Goal: Complete application form: Complete application form

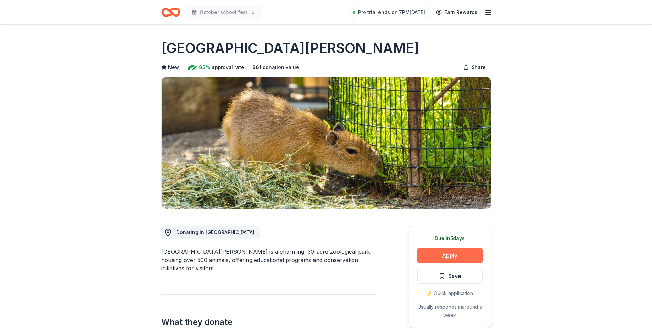
click at [452, 251] on button "Apply" at bounding box center [449, 255] width 65 height 15
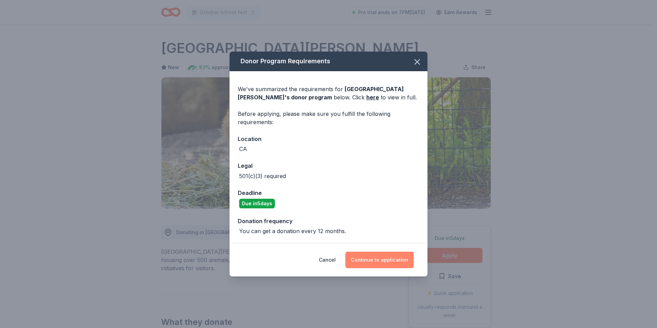
click at [389, 264] on button "Continue to application" at bounding box center [380, 260] width 68 height 17
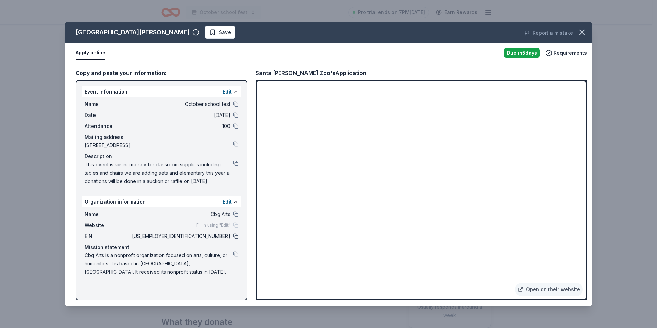
click at [235, 236] on button at bounding box center [236, 236] width 6 height 6
click at [586, 36] on icon "button" at bounding box center [583, 33] width 10 height 10
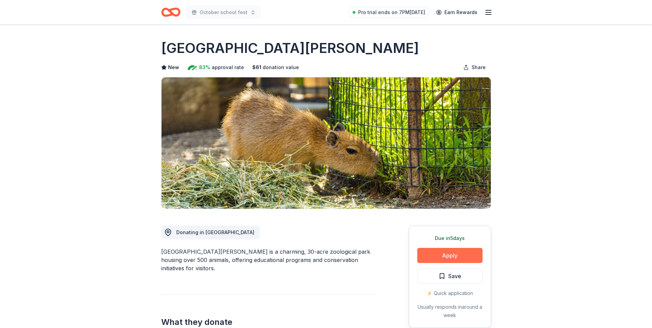
click at [466, 255] on button "Apply" at bounding box center [449, 255] width 65 height 15
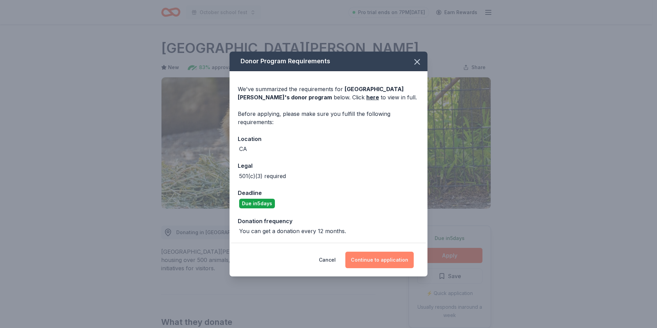
click at [384, 261] on button "Continue to application" at bounding box center [380, 260] width 68 height 17
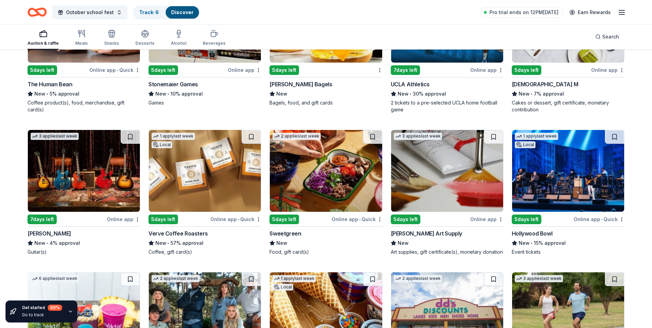
scroll to position [2071, 0]
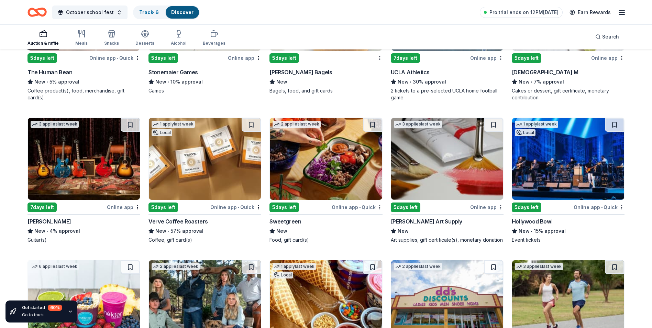
click at [59, 168] on img at bounding box center [84, 159] width 112 height 82
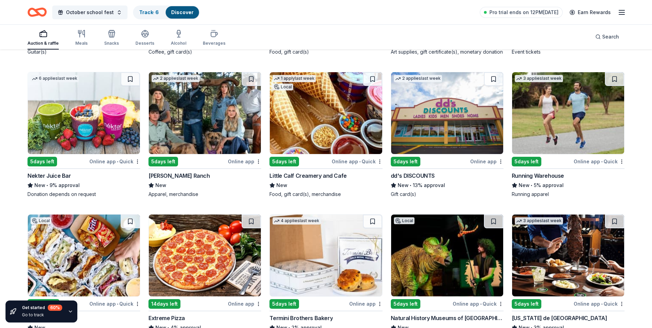
scroll to position [2259, 0]
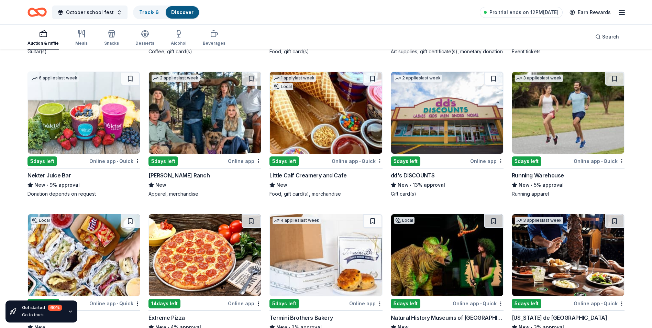
click at [598, 129] on img at bounding box center [568, 113] width 112 height 82
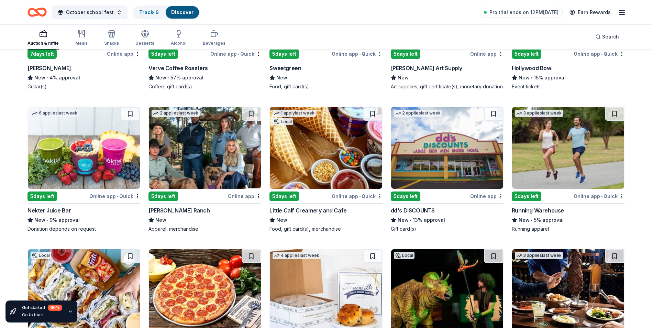
scroll to position [2190, 0]
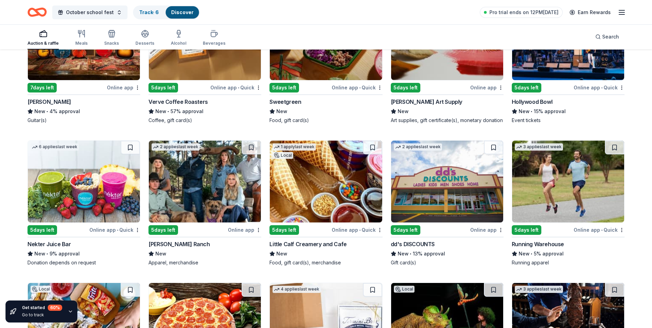
click at [92, 193] on img at bounding box center [84, 182] width 112 height 82
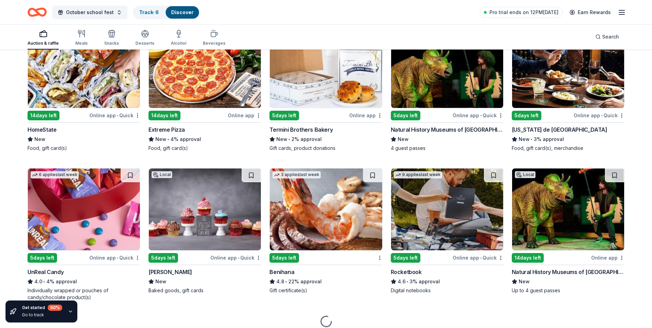
scroll to position [2465, 0]
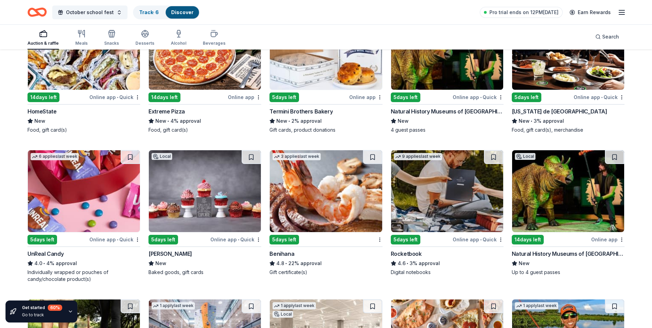
click at [570, 178] on img at bounding box center [568, 191] width 112 height 82
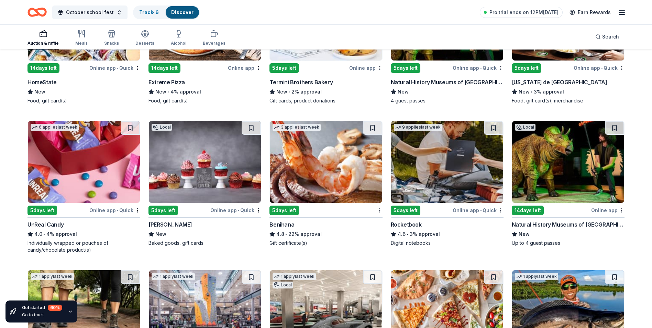
scroll to position [2534, 0]
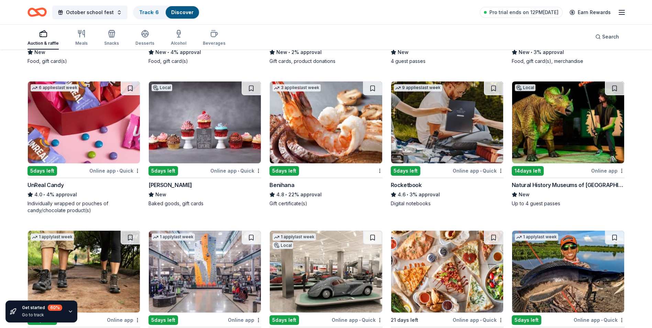
click at [305, 136] on img at bounding box center [326, 122] width 112 height 82
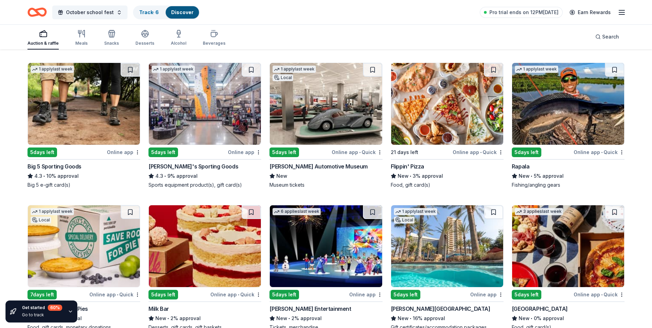
scroll to position [2741, 0]
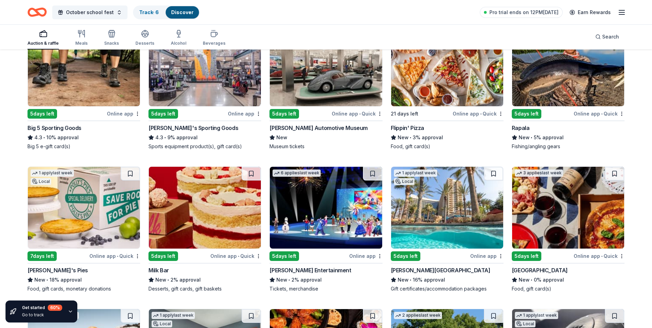
click at [442, 241] on img at bounding box center [447, 208] width 112 height 82
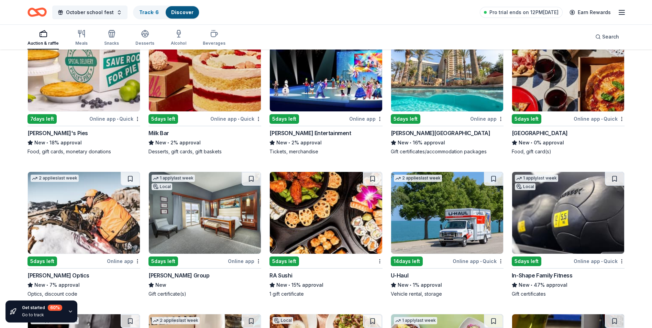
scroll to position [2878, 0]
click at [593, 85] on img at bounding box center [568, 70] width 112 height 82
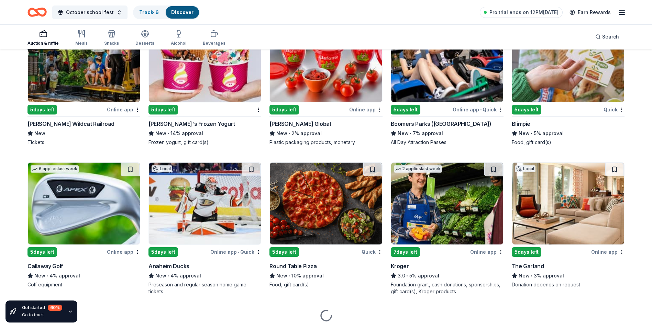
scroll to position [3325, 0]
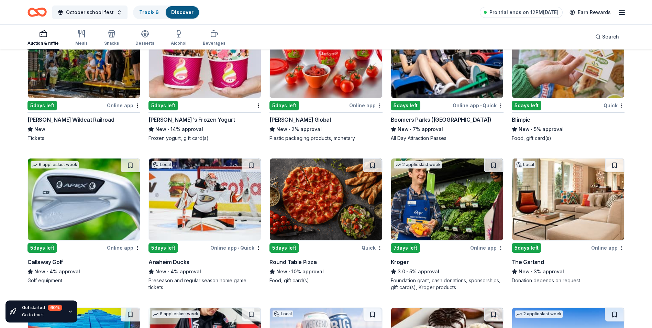
click at [198, 84] on img at bounding box center [205, 57] width 112 height 82
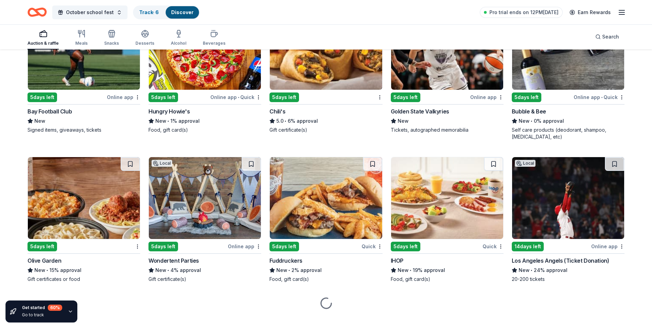
scroll to position [4218, 0]
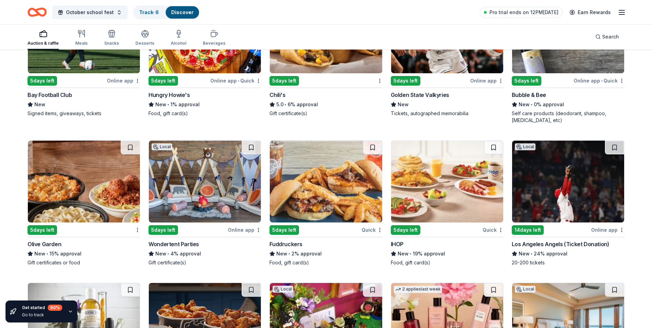
click at [568, 189] on img at bounding box center [568, 182] width 112 height 82
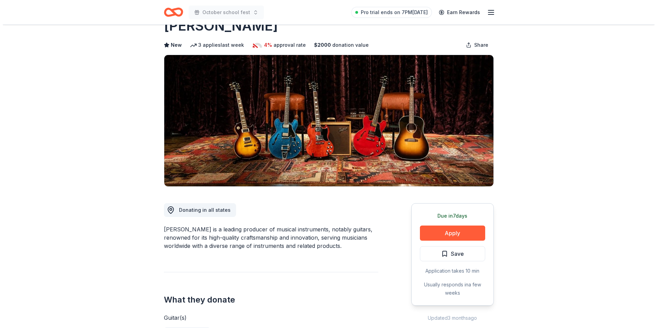
scroll to position [34, 0]
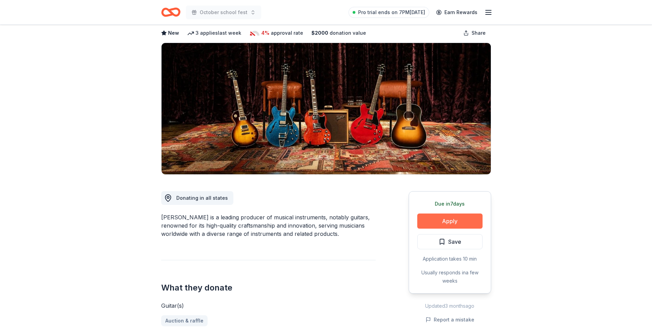
click at [432, 226] on button "Apply" at bounding box center [449, 221] width 65 height 15
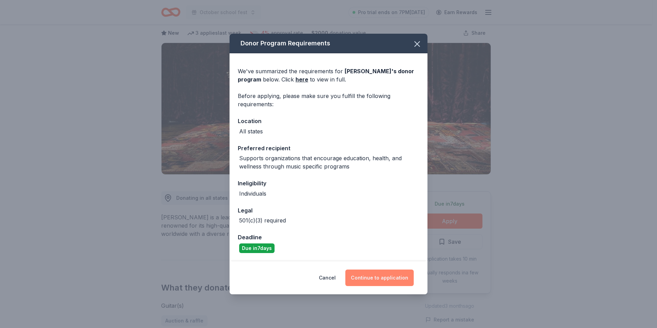
click at [380, 279] on button "Continue to application" at bounding box center [380, 278] width 68 height 17
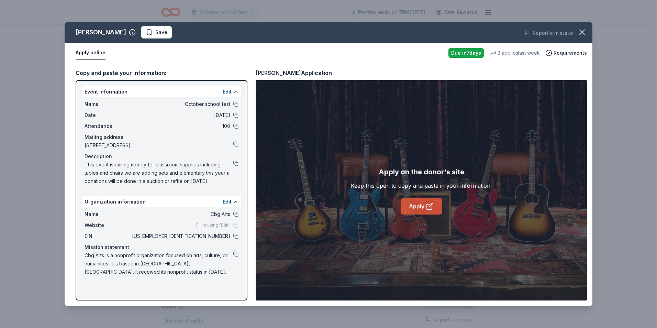
click at [413, 198] on link "Apply" at bounding box center [422, 206] width 42 height 17
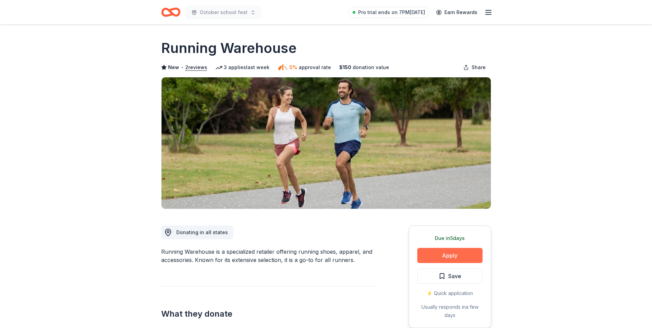
click at [439, 258] on button "Apply" at bounding box center [449, 255] width 65 height 15
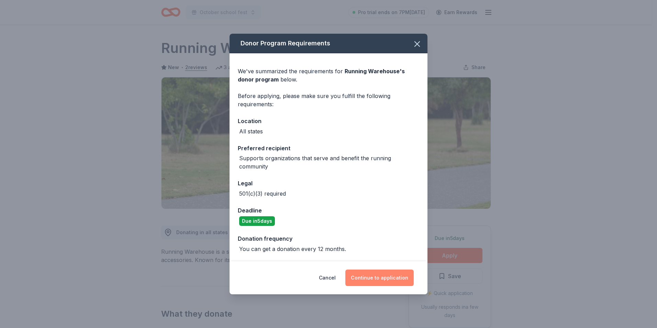
click at [378, 275] on button "Continue to application" at bounding box center [380, 278] width 68 height 17
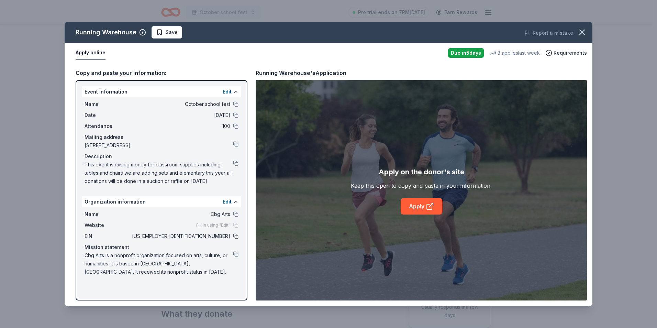
click at [238, 235] on button at bounding box center [236, 236] width 6 height 6
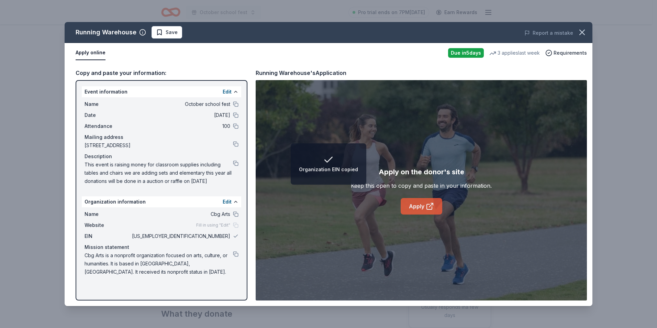
click at [433, 210] on link "Apply" at bounding box center [422, 206] width 42 height 17
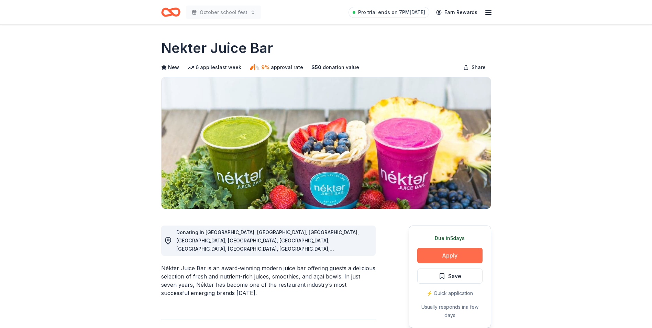
click at [421, 253] on button "Apply" at bounding box center [449, 255] width 65 height 15
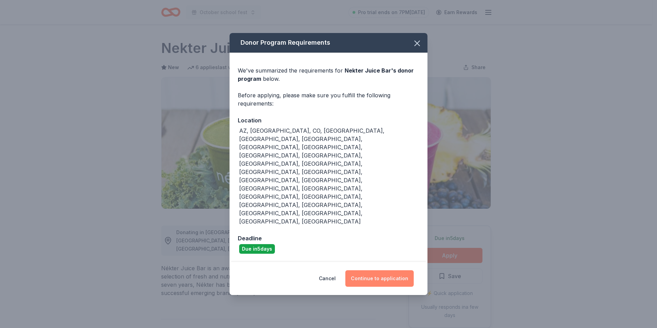
click at [393, 270] on button "Continue to application" at bounding box center [380, 278] width 68 height 17
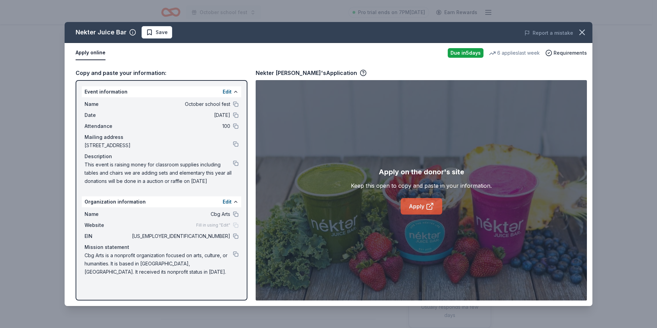
click at [414, 211] on link "Apply" at bounding box center [422, 206] width 42 height 17
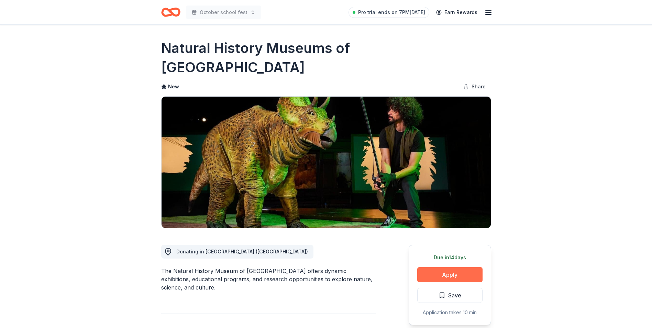
click at [445, 267] on button "Apply" at bounding box center [449, 274] width 65 height 15
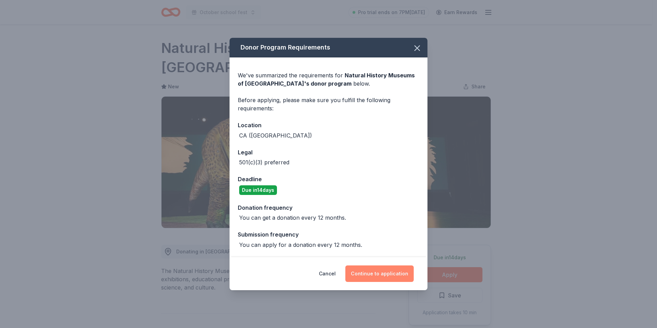
click at [363, 273] on button "Continue to application" at bounding box center [380, 273] width 68 height 17
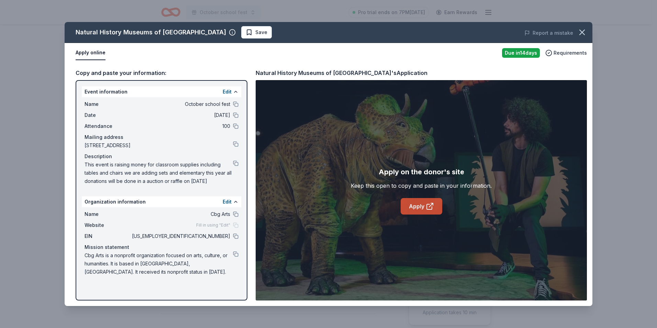
click at [435, 211] on link "Apply" at bounding box center [422, 206] width 42 height 17
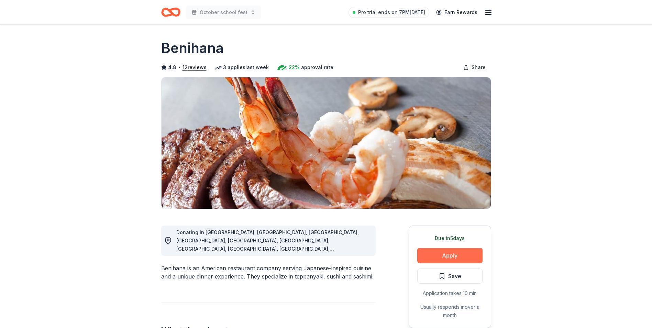
click at [422, 255] on button "Apply" at bounding box center [449, 255] width 65 height 15
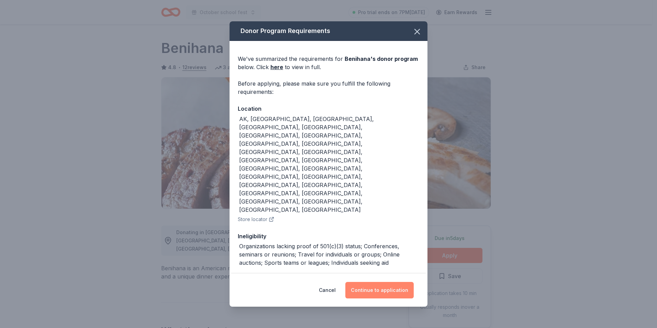
click at [381, 282] on button "Continue to application" at bounding box center [380, 290] width 68 height 17
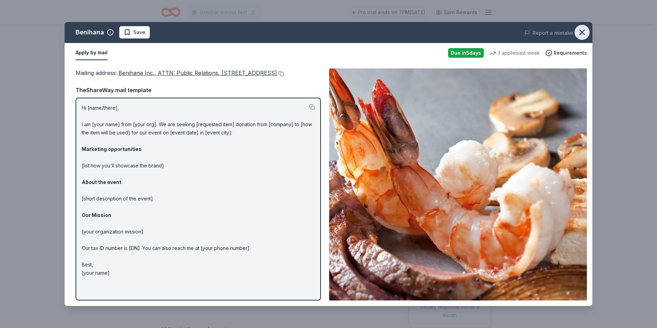
click at [584, 32] on icon "button" at bounding box center [583, 33] width 10 height 10
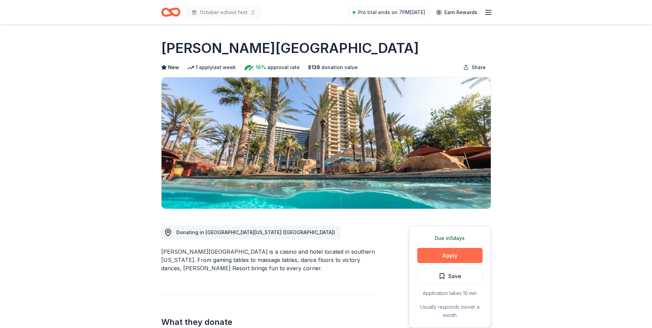
click at [434, 259] on button "Apply" at bounding box center [449, 255] width 65 height 15
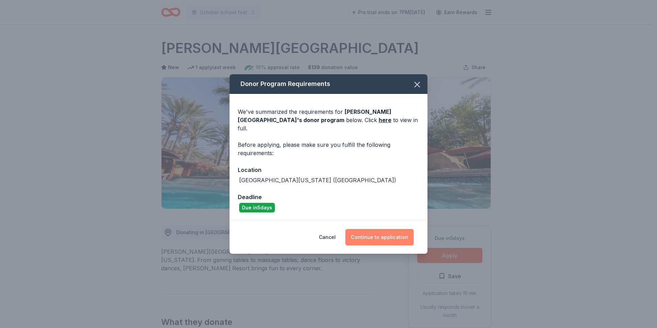
click at [401, 232] on button "Continue to application" at bounding box center [380, 237] width 68 height 17
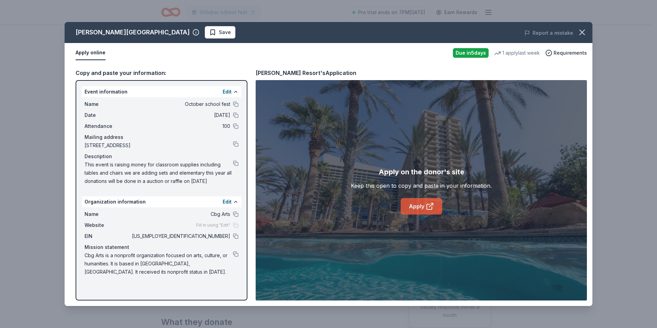
click at [415, 210] on link "Apply" at bounding box center [422, 206] width 42 height 17
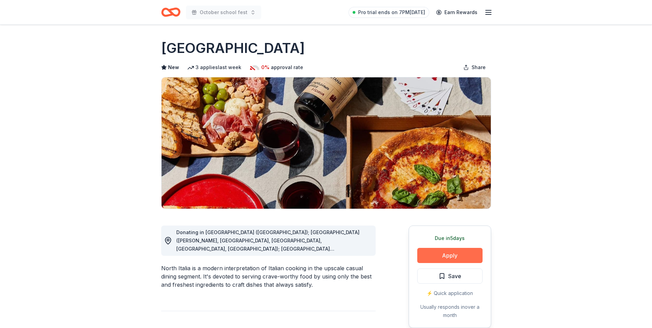
click at [442, 255] on button "Apply" at bounding box center [449, 255] width 65 height 15
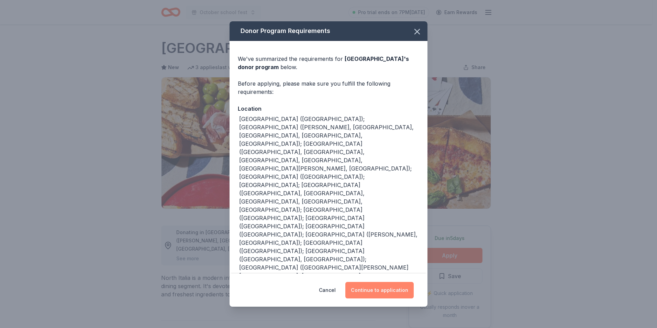
click at [399, 282] on button "Continue to application" at bounding box center [380, 290] width 68 height 17
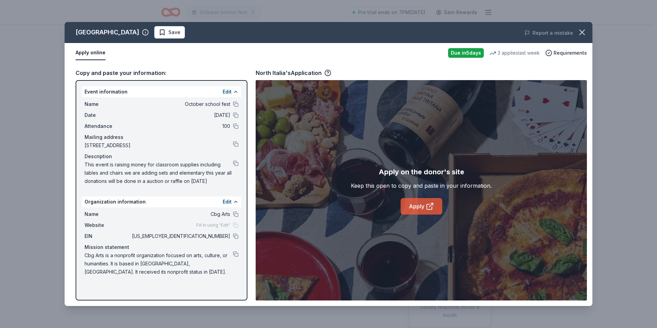
click at [419, 211] on link "Apply" at bounding box center [422, 206] width 42 height 17
click at [584, 36] on icon "button" at bounding box center [583, 33] width 10 height 10
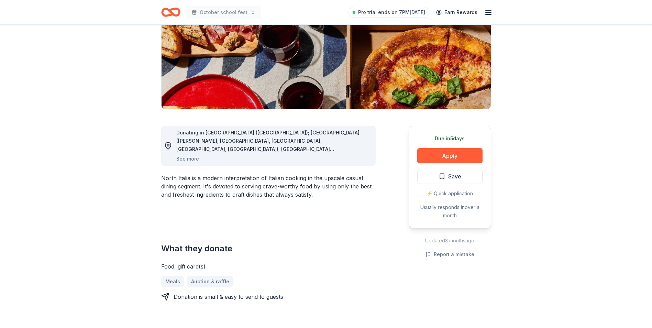
scroll to position [103, 0]
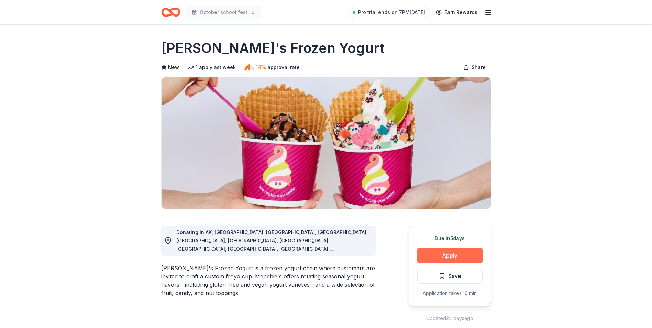
click at [440, 251] on button "Apply" at bounding box center [449, 255] width 65 height 15
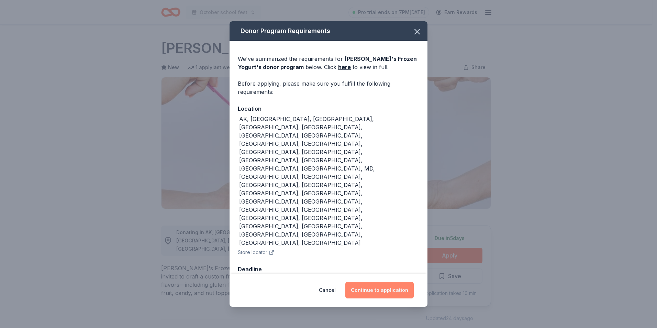
click at [402, 282] on button "Continue to application" at bounding box center [380, 290] width 68 height 17
